Goal: Task Accomplishment & Management: Manage account settings

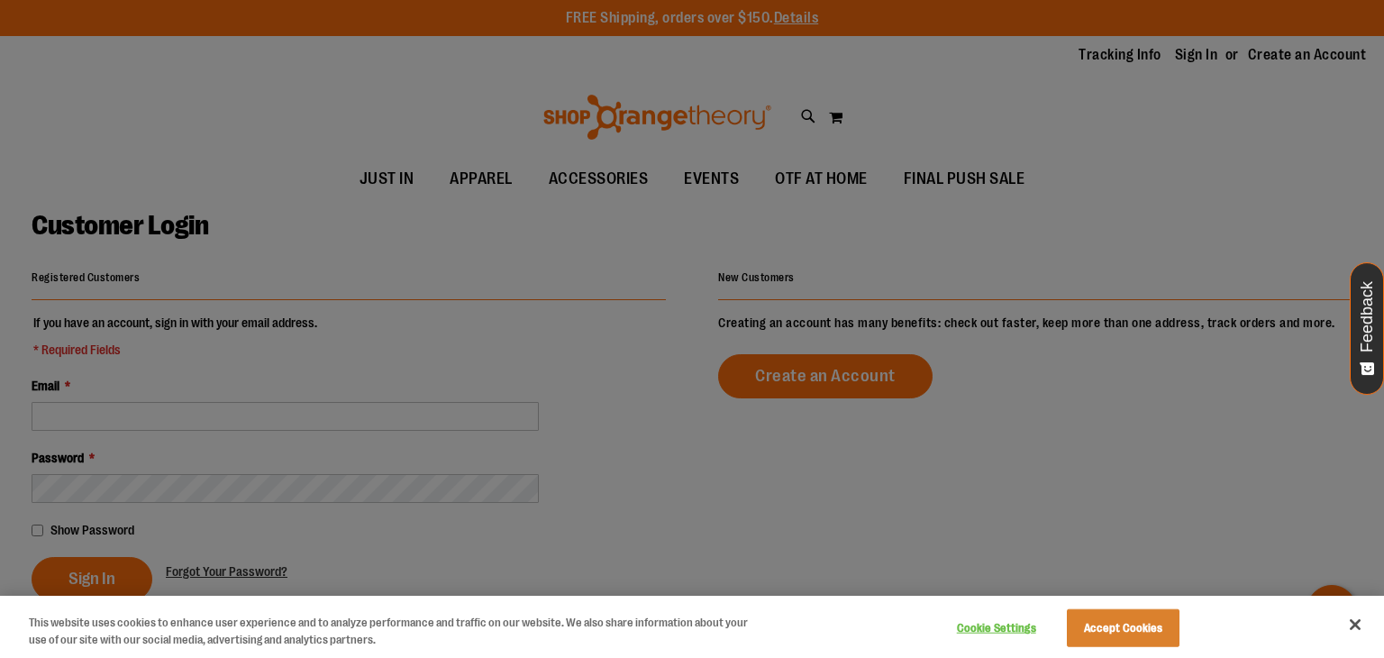
click at [226, 359] on div at bounding box center [692, 329] width 1384 height 658
click at [1103, 624] on button "Accept Cookies" at bounding box center [1123, 628] width 113 height 38
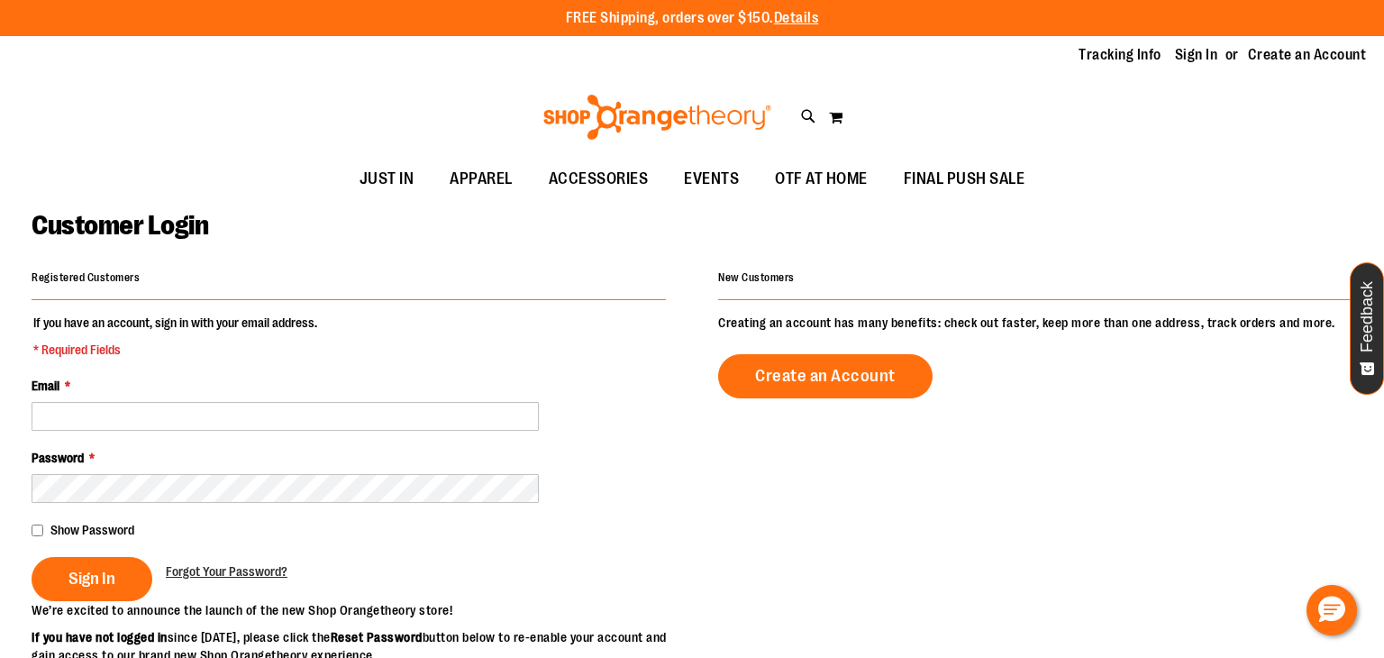
click at [62, 431] on fieldset "If you have an account, sign in with your email address. * Required Fields Emai…" at bounding box center [349, 456] width 634 height 287
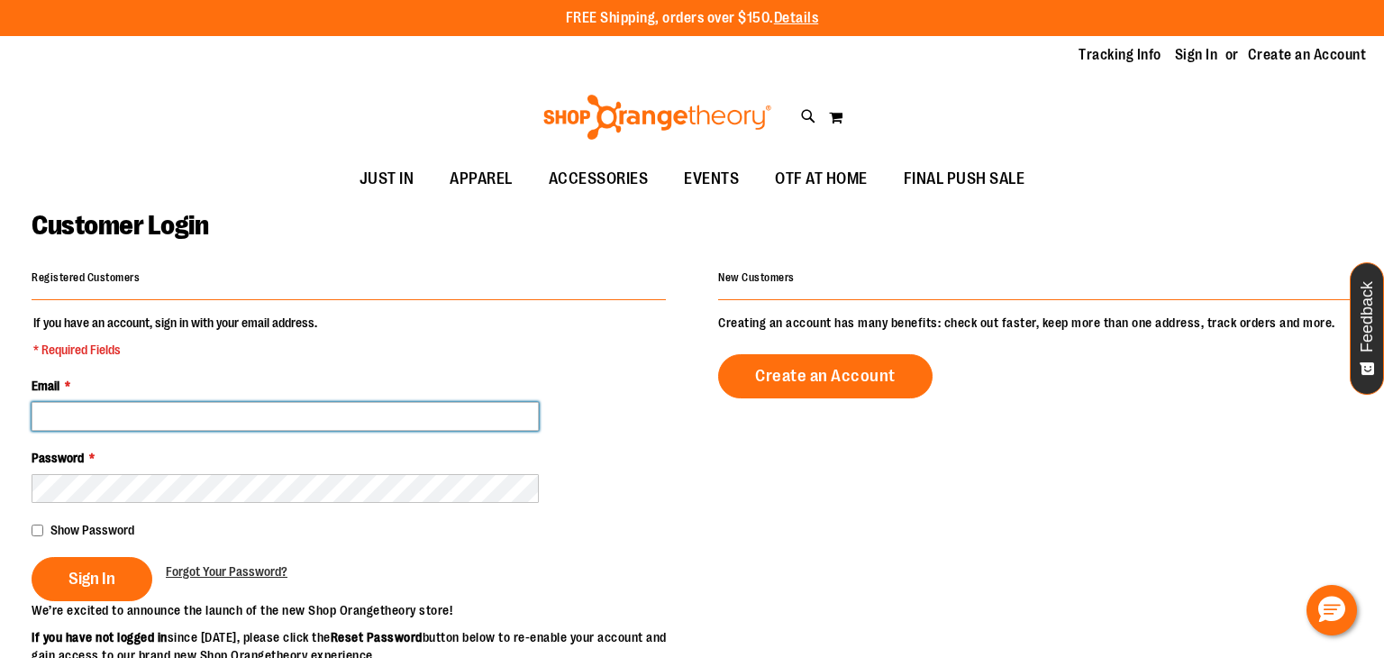
click at [62, 429] on input "Email *" at bounding box center [285, 416] width 507 height 29
type input "**********"
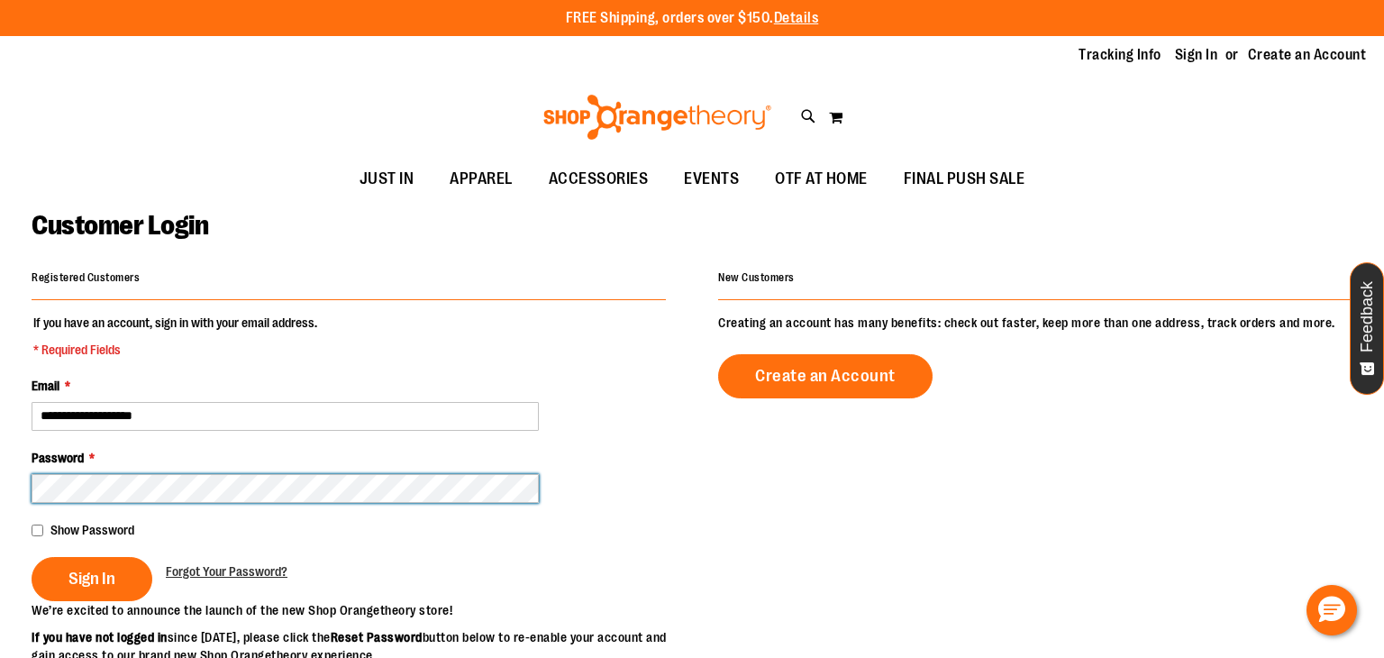
click at [32, 557] on button "Sign In" at bounding box center [92, 579] width 121 height 44
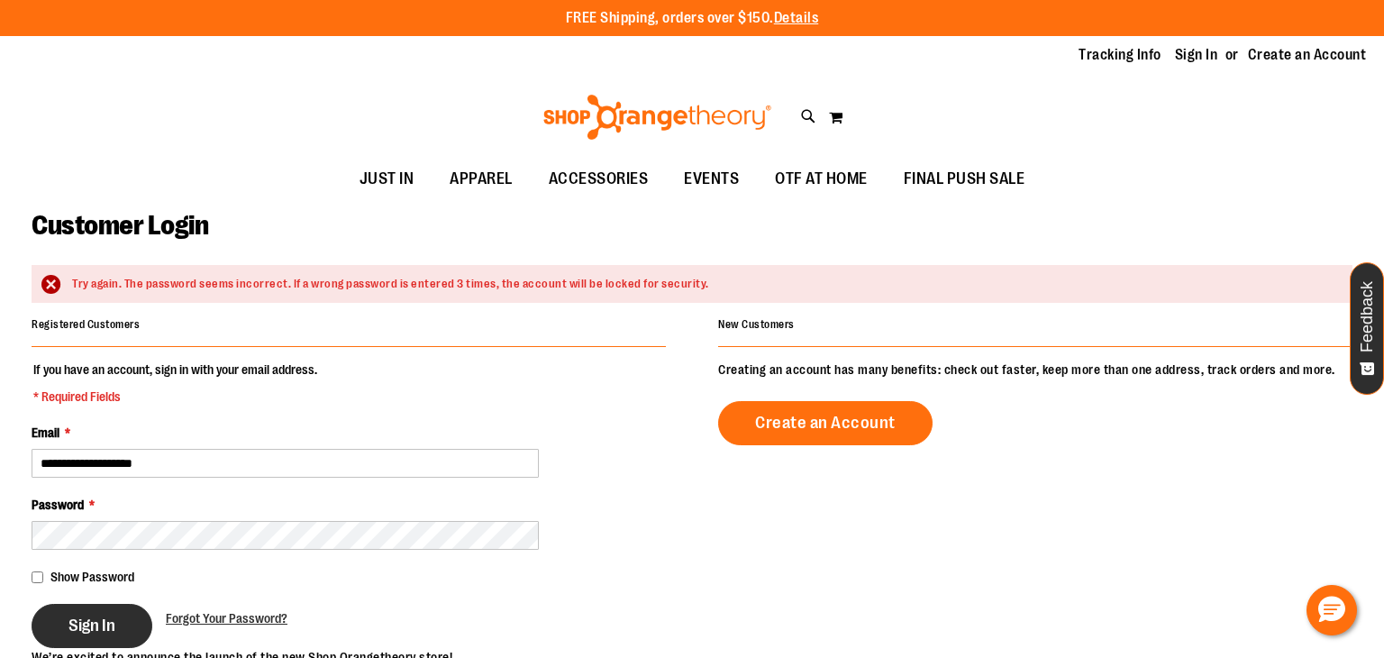
click at [80, 613] on button "Sign In" at bounding box center [92, 626] width 121 height 44
click at [92, 576] on span "Show Password" at bounding box center [92, 576] width 84 height 14
click at [77, 622] on span "Sign In" at bounding box center [91, 625] width 47 height 20
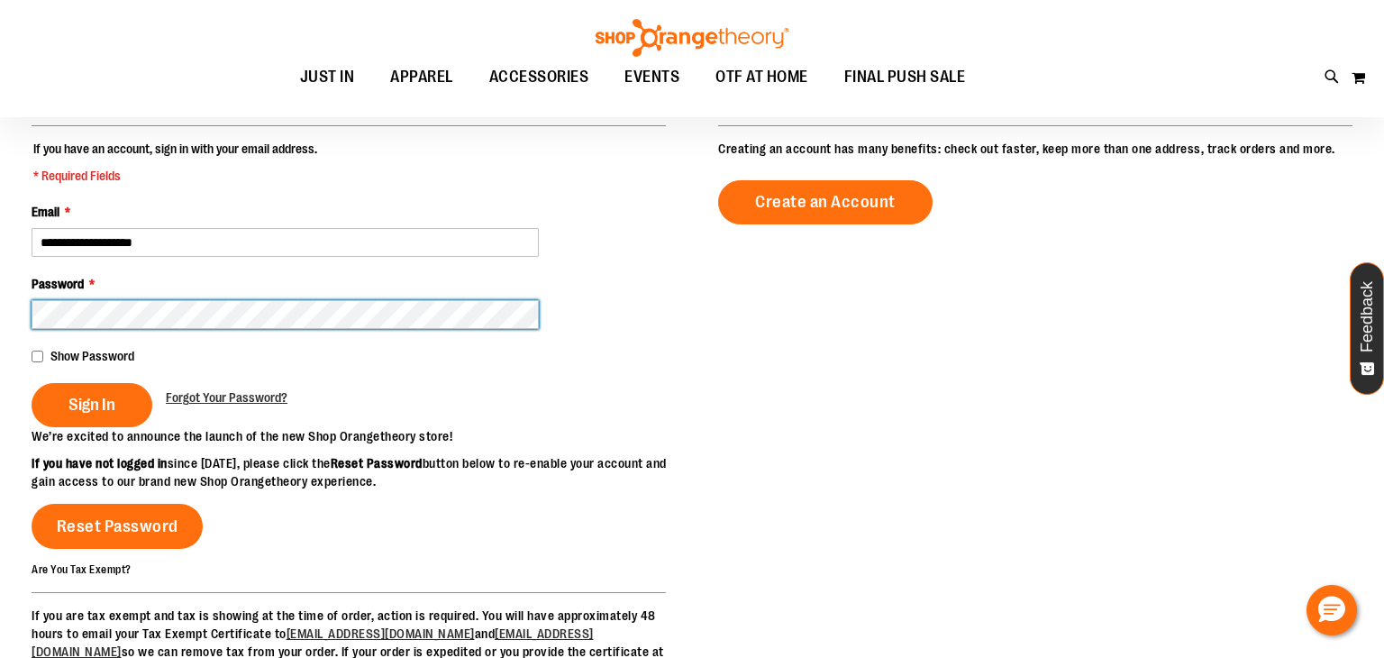
scroll to position [220, 0]
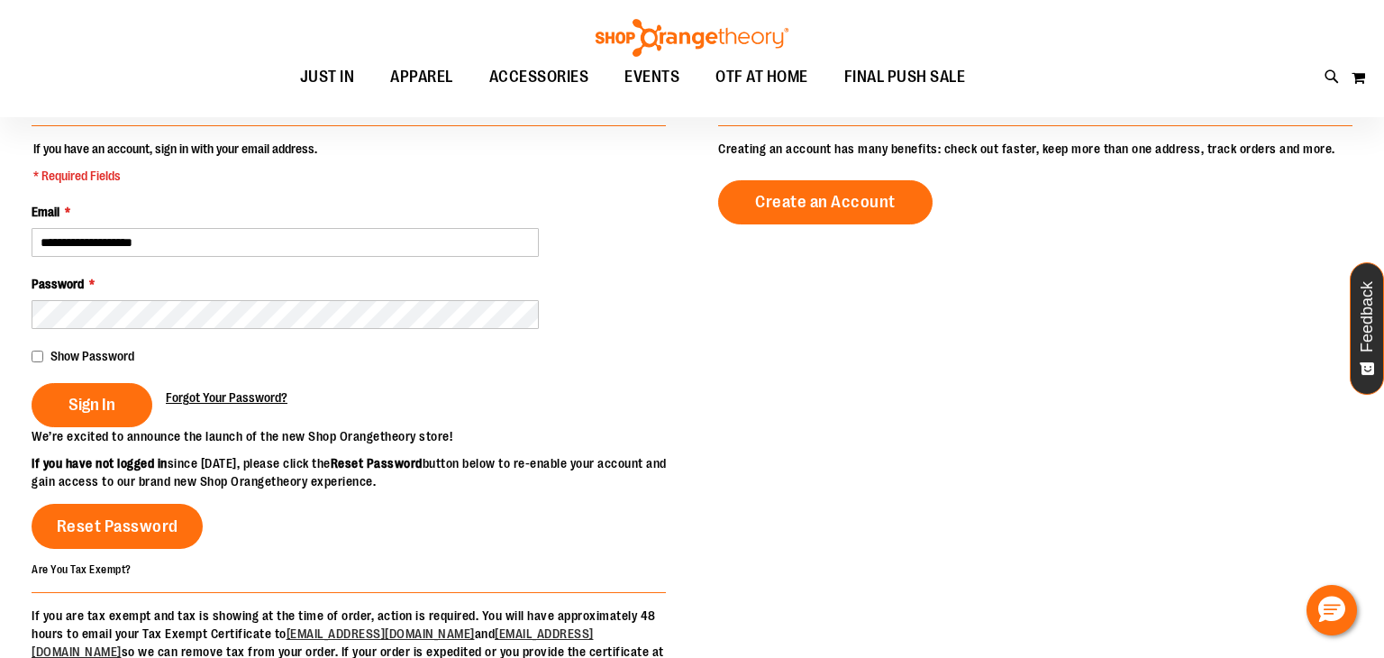
click at [230, 397] on span "Forgot Your Password?" at bounding box center [227, 397] width 122 height 14
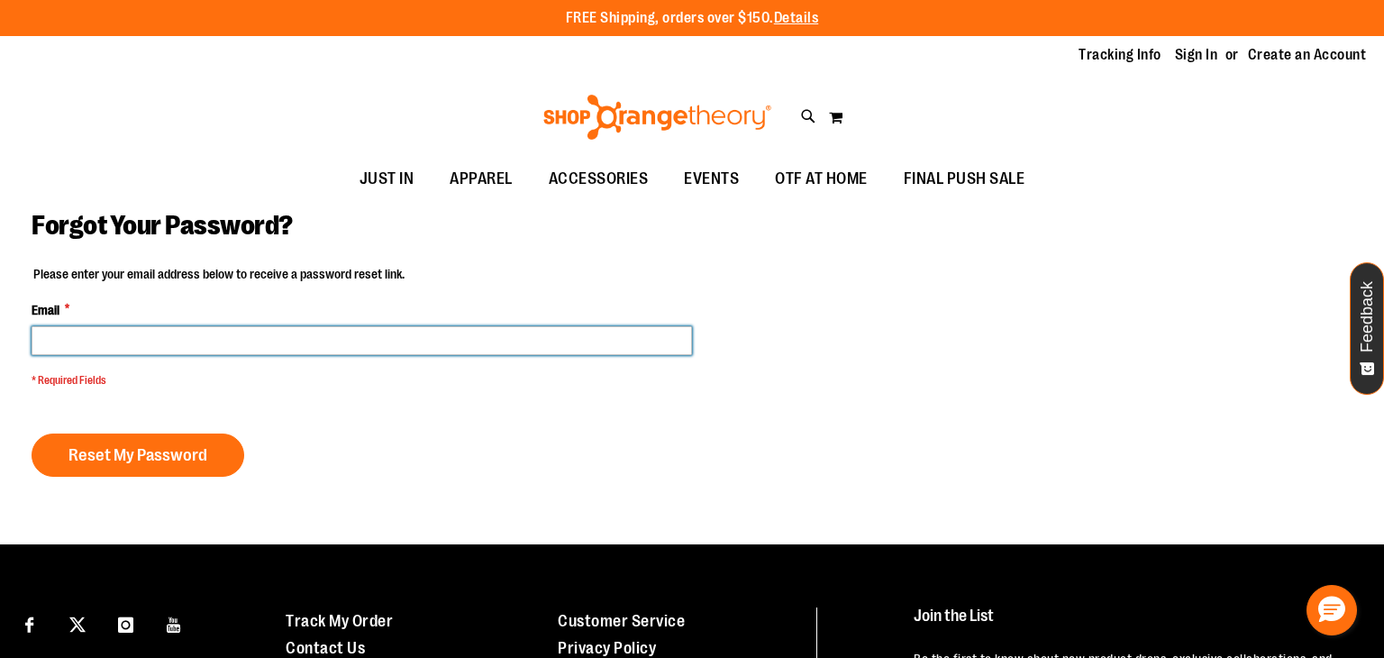
click at [59, 353] on input "Email *" at bounding box center [362, 340] width 660 height 29
type input "**********"
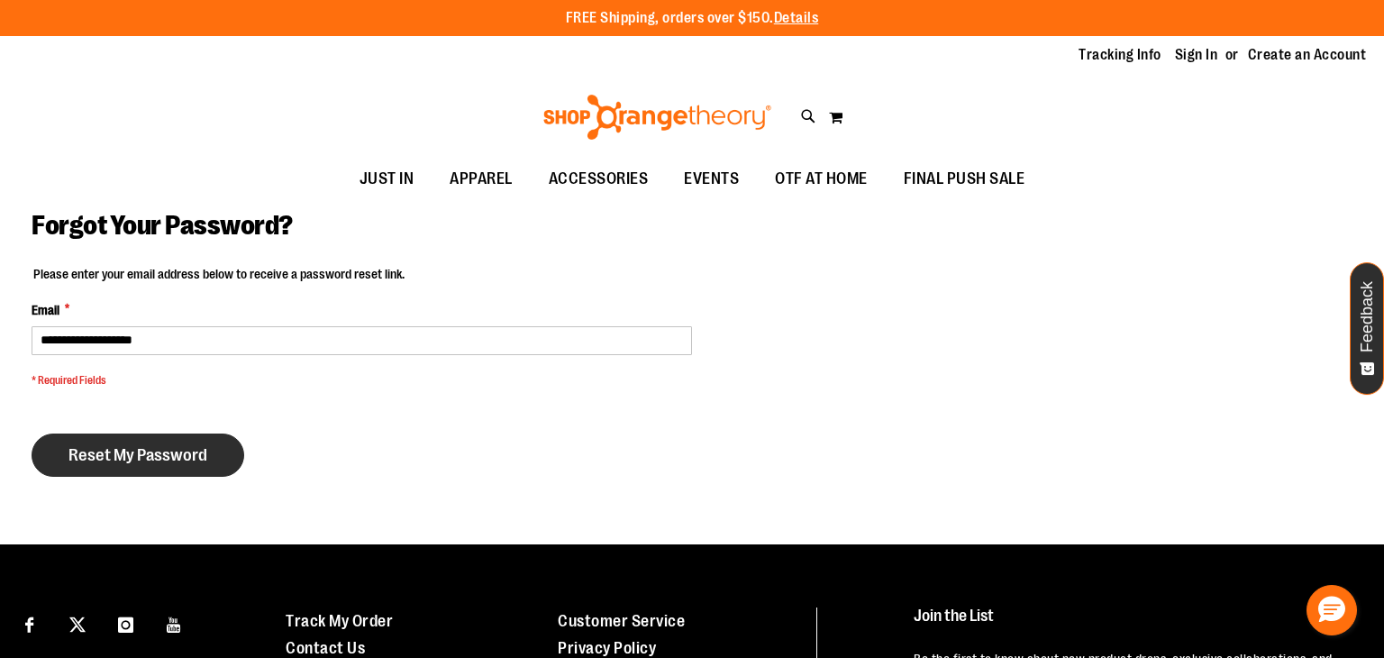
click at [113, 465] on button "Reset My Password" at bounding box center [138, 454] width 213 height 43
